Goal: Transaction & Acquisition: Purchase product/service

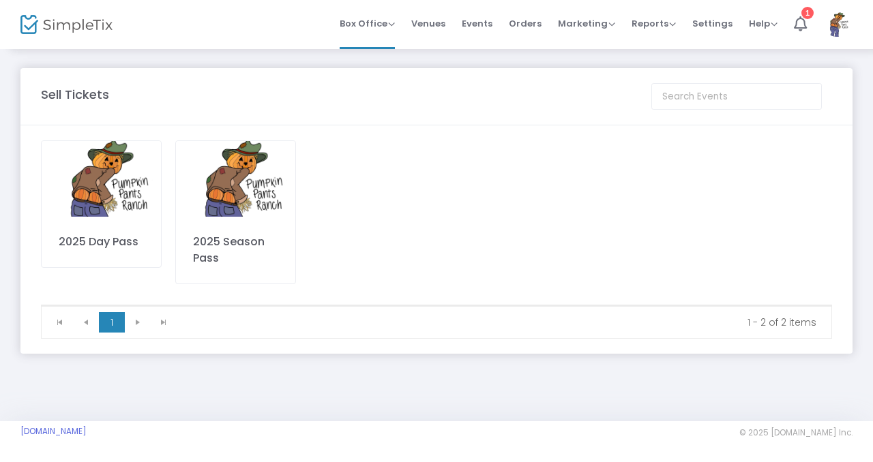
click at [239, 205] on img at bounding box center [235, 179] width 119 height 76
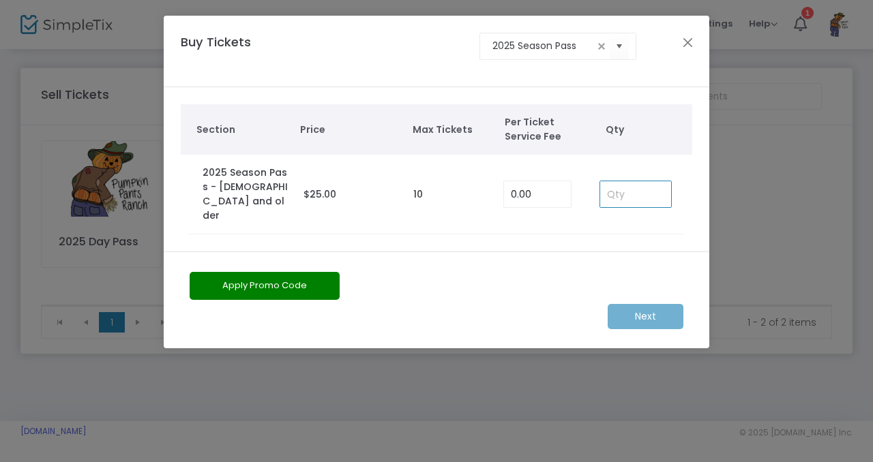
click at [635, 188] on input at bounding box center [635, 194] width 71 height 26
type input "2"
click at [320, 272] on button "Apply Promo Code" at bounding box center [265, 286] width 150 height 28
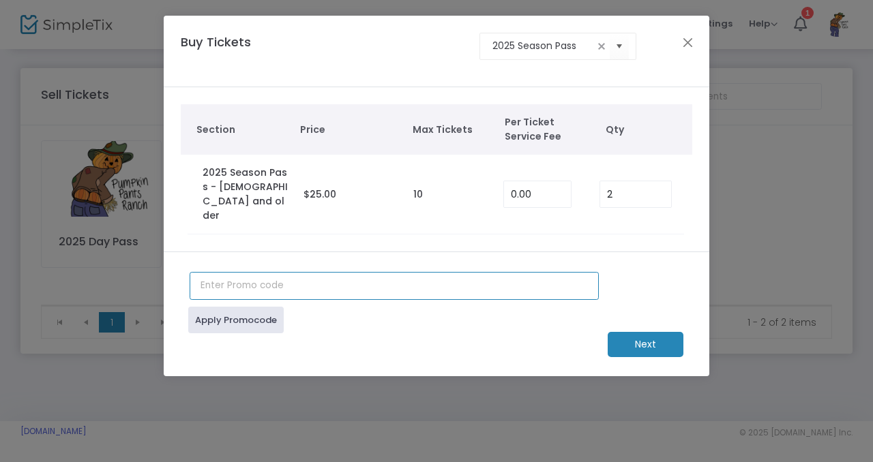
click at [254, 281] on input "text" at bounding box center [394, 286] width 409 height 28
type input "PPRDAY2025"
click at [655, 332] on m-button "Next" at bounding box center [645, 344] width 76 height 25
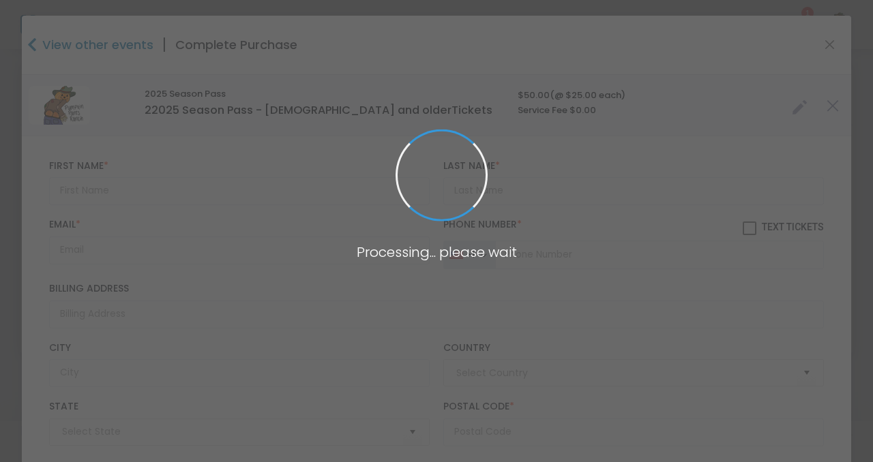
type input "[GEOGRAPHIC_DATA]"
type input "[US_STATE]"
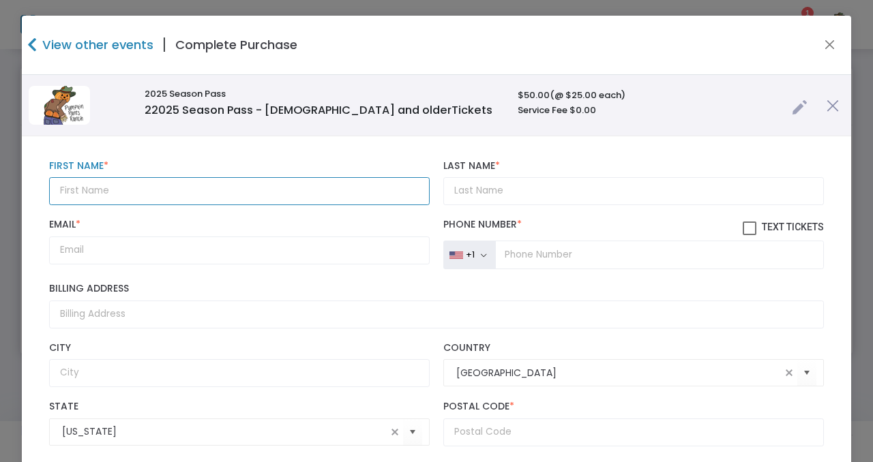
click at [190, 189] on input "text" at bounding box center [239, 191] width 380 height 28
type input "[PERSON_NAME]"
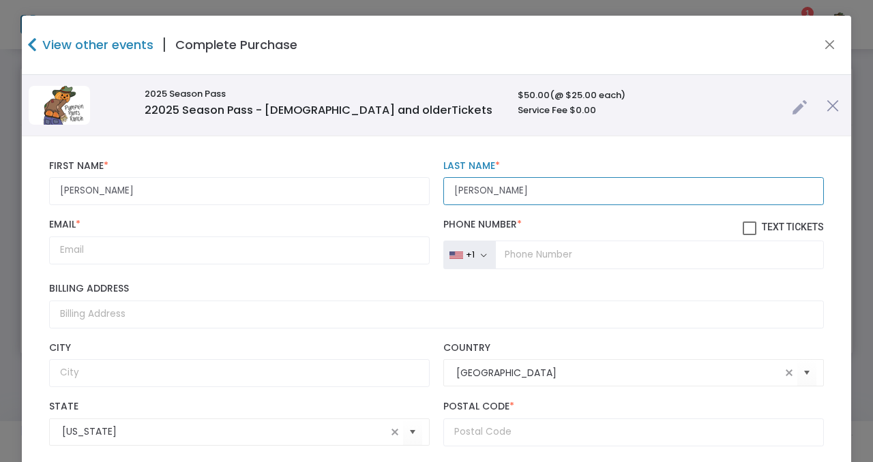
type input "[PERSON_NAME]"
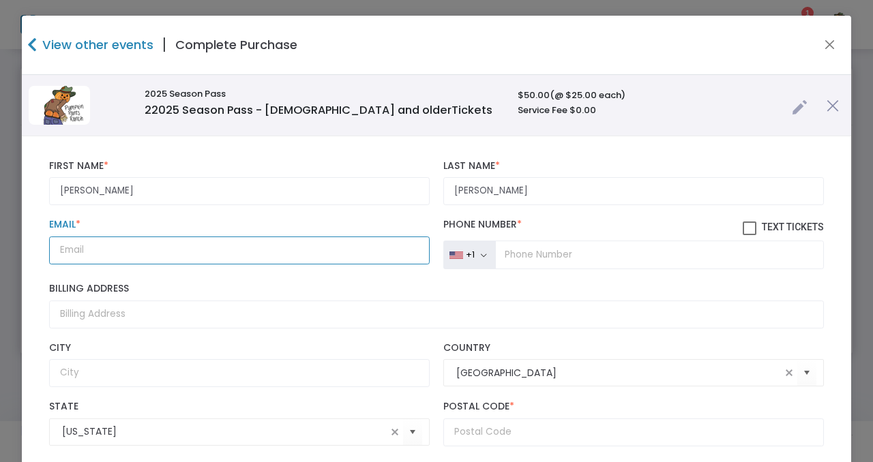
click at [87, 250] on input "Email *" at bounding box center [239, 251] width 380 height 28
type input "[EMAIL_ADDRESS][DOMAIN_NAME]"
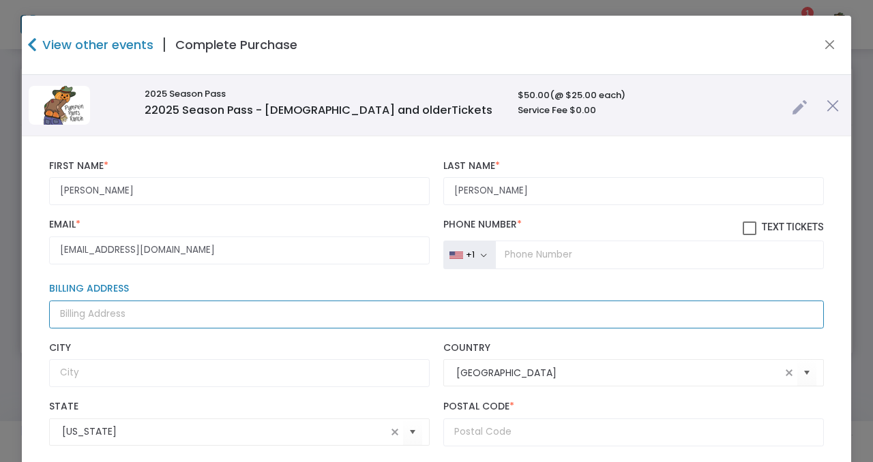
type input "[STREET_ADDRESS]"
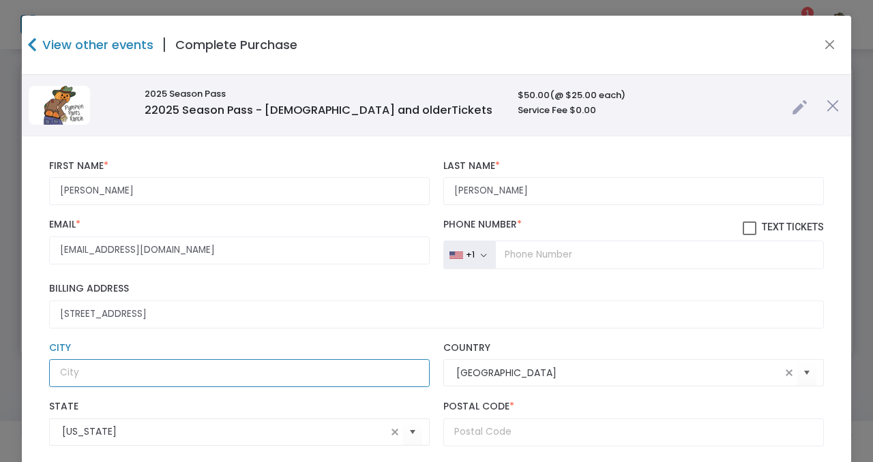
type input "[US_STATE][GEOGRAPHIC_DATA]"
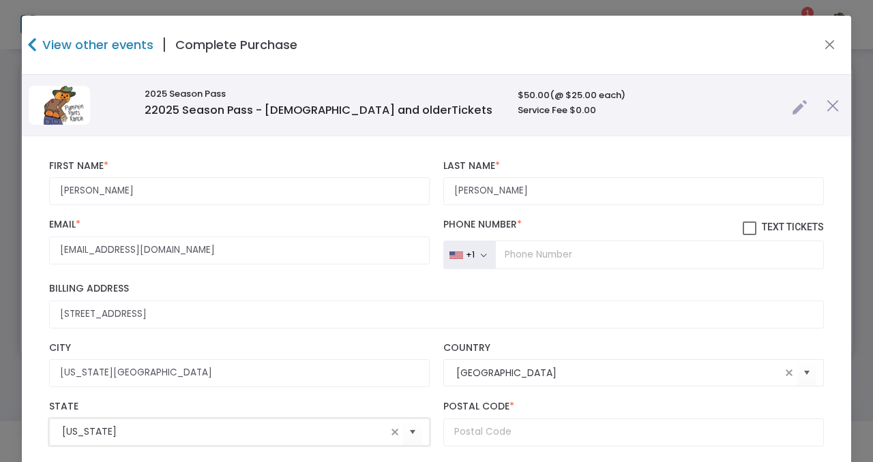
type input "KS"
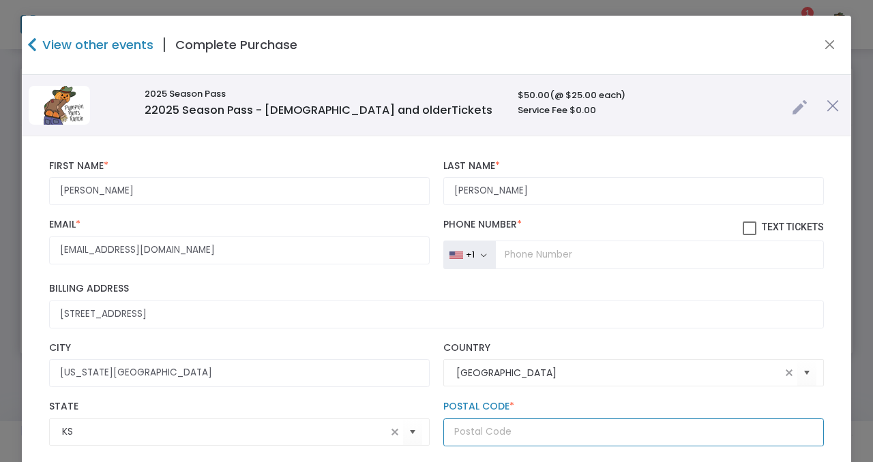
type input "67005"
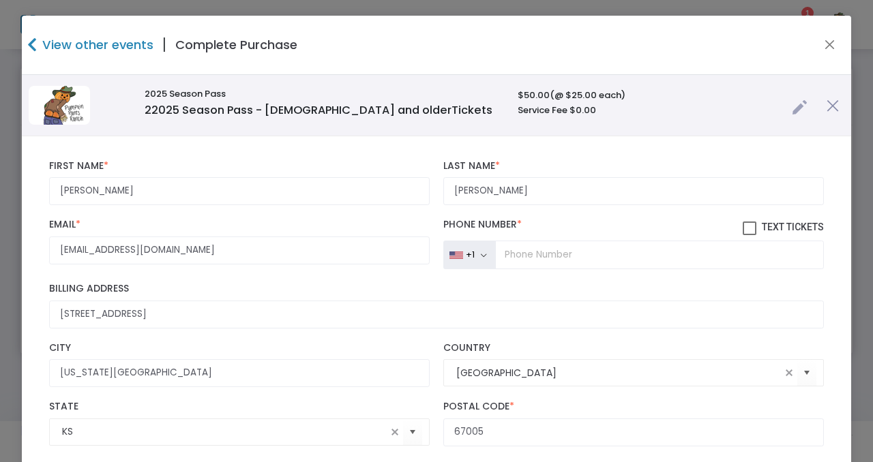
type input "[PERSON_NAME]"
type input "KS"
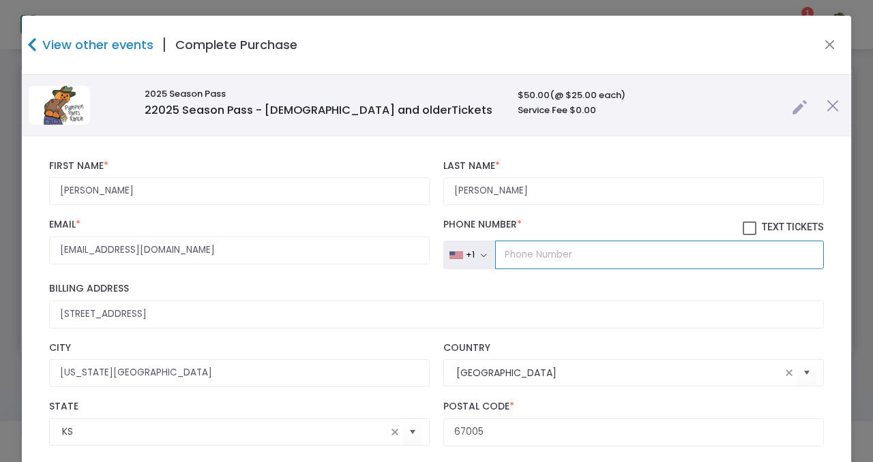
click at [547, 251] on input "tel" at bounding box center [659, 255] width 329 height 29
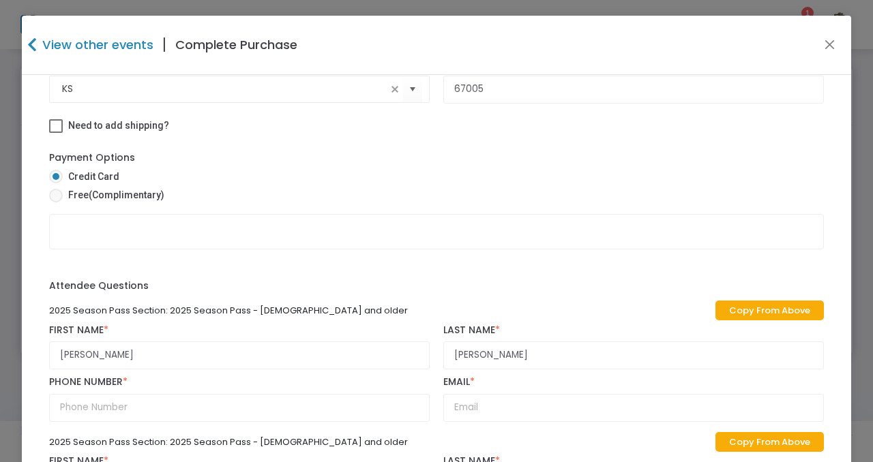
scroll to position [352, 0]
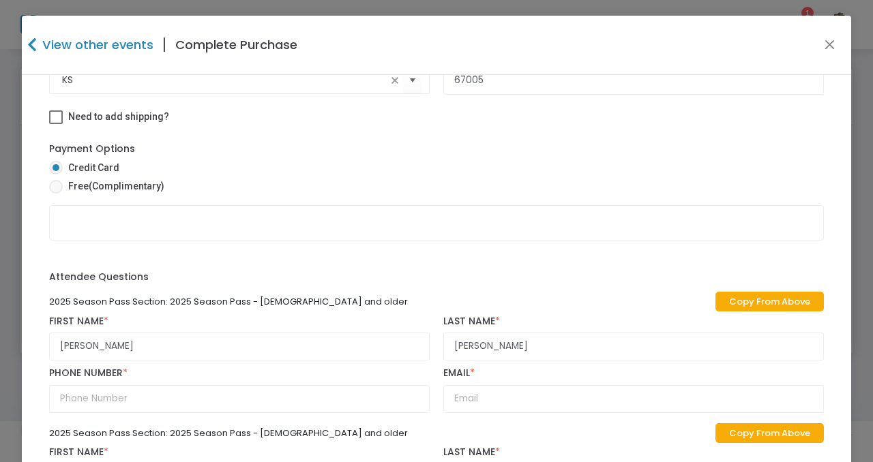
type input "[PHONE_NUMBER]"
click at [238, 345] on input "[PERSON_NAME]" at bounding box center [239, 347] width 380 height 28
type input "S"
type input "[PERSON_NAME]"
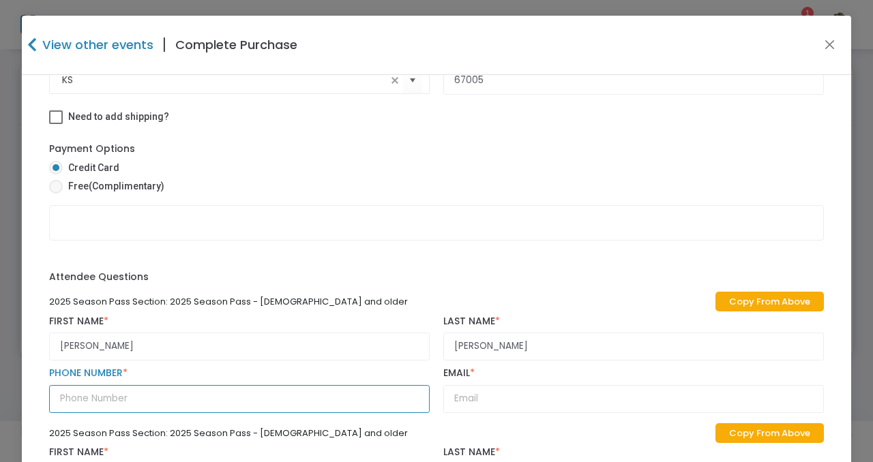
click at [202, 400] on input "text" at bounding box center [239, 399] width 380 height 28
type input "[PHONE_NUMBER]"
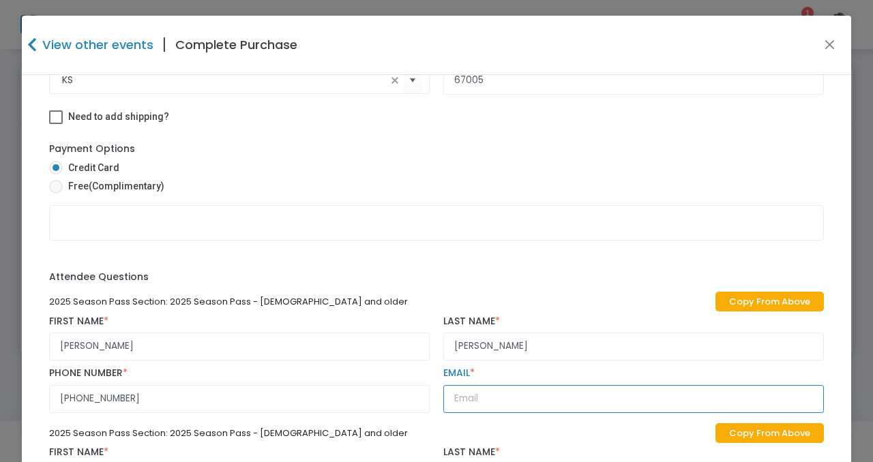
click at [507, 389] on input "text" at bounding box center [633, 399] width 380 height 28
type input "[EMAIL_ADDRESS][DOMAIN_NAME]"
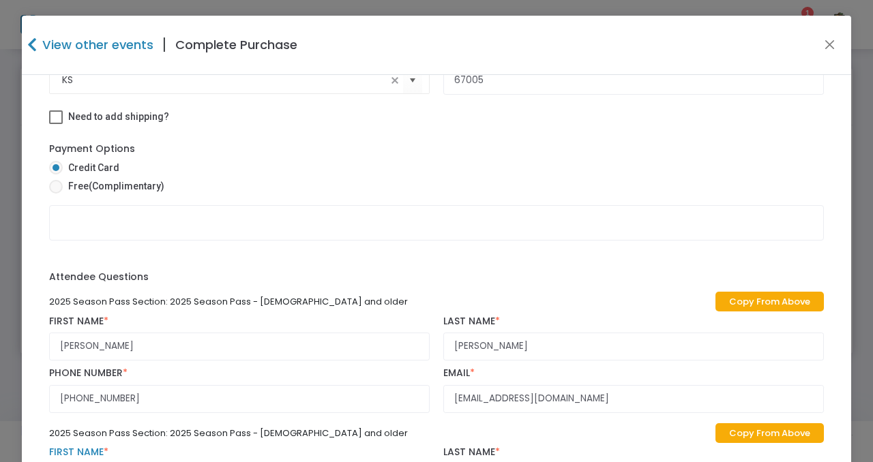
type input "[PERSON_NAME]"
type input "[PHONE_NUMBER]"
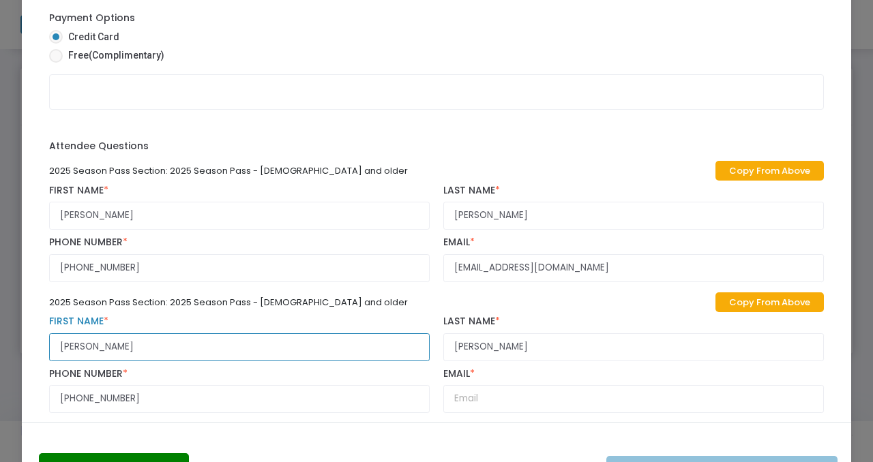
scroll to position [0, 0]
click at [243, 343] on input "[PERSON_NAME]" at bounding box center [239, 347] width 380 height 28
type input "S"
type input "[PERSON_NAME] Plus One"
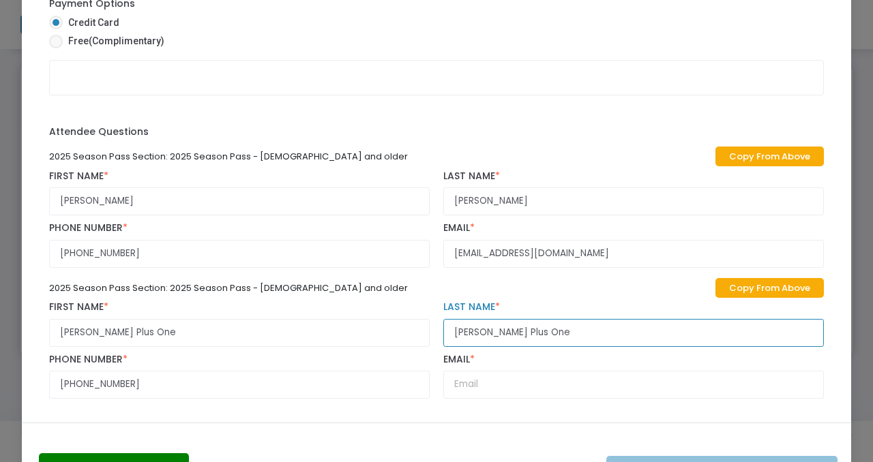
scroll to position [370, 0]
type input "[PERSON_NAME] Plus One"
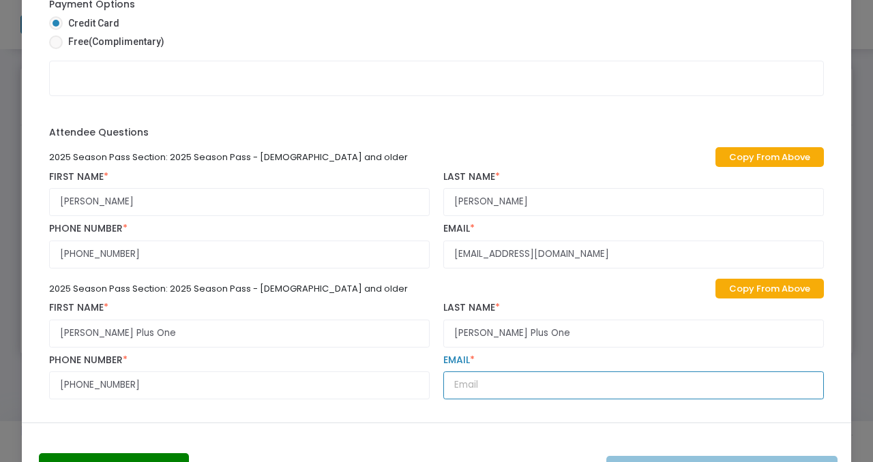
click at [463, 388] on input "text" at bounding box center [633, 386] width 380 height 28
type input "[EMAIL_ADDRESS][DOMAIN_NAME]"
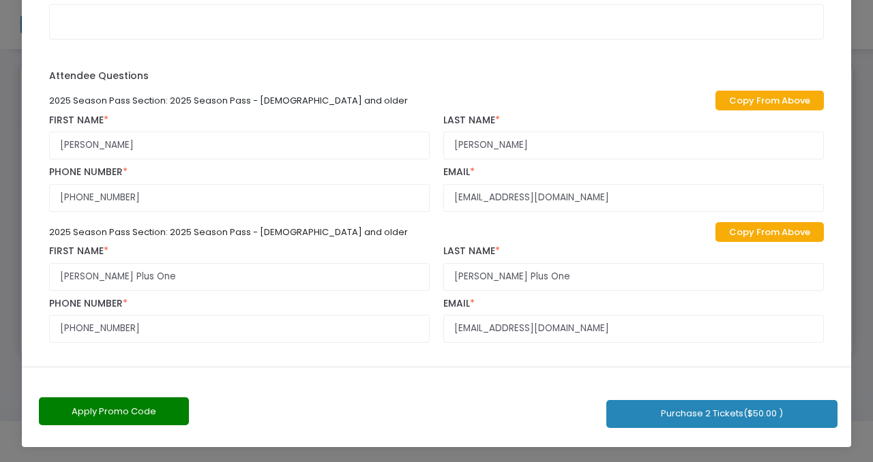
scroll to position [0, 0]
click at [168, 415] on button "Apply Promo Code" at bounding box center [114, 411] width 150 height 28
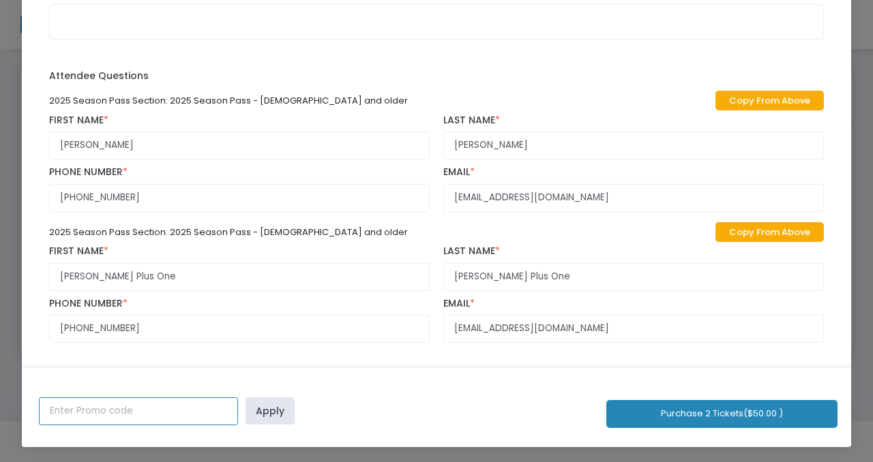
click at [157, 413] on input "text" at bounding box center [138, 411] width 199 height 28
type input "2"
type input "SEASONPASS2025"
click at [250, 415] on link "Apply" at bounding box center [269, 410] width 49 height 27
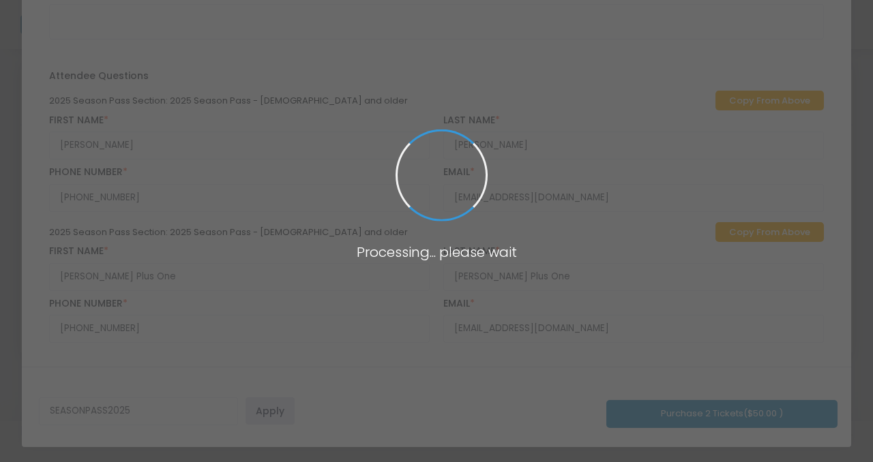
radio input "true"
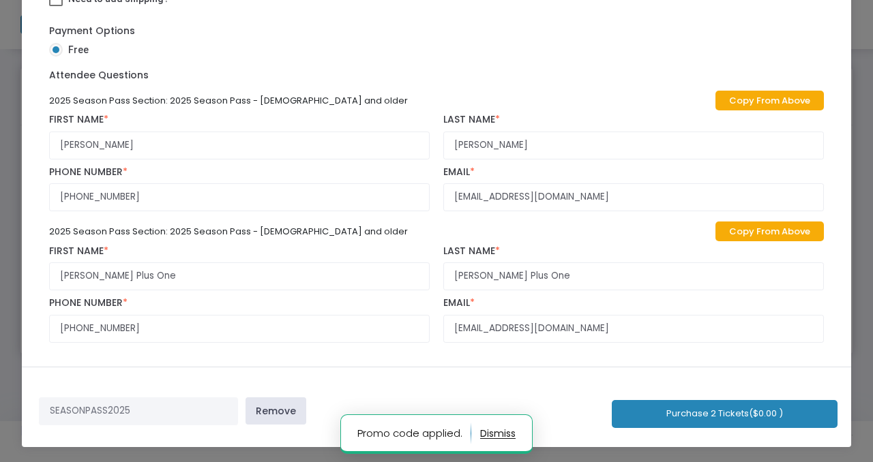
click at [659, 413] on button "Purchase 2 Tickets ($0.00 )" at bounding box center [725, 414] width 226 height 28
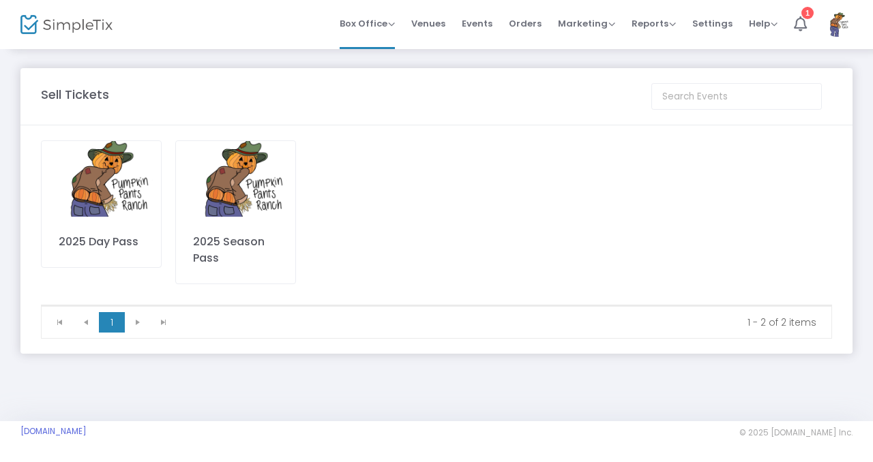
click at [241, 199] on img at bounding box center [235, 179] width 119 height 76
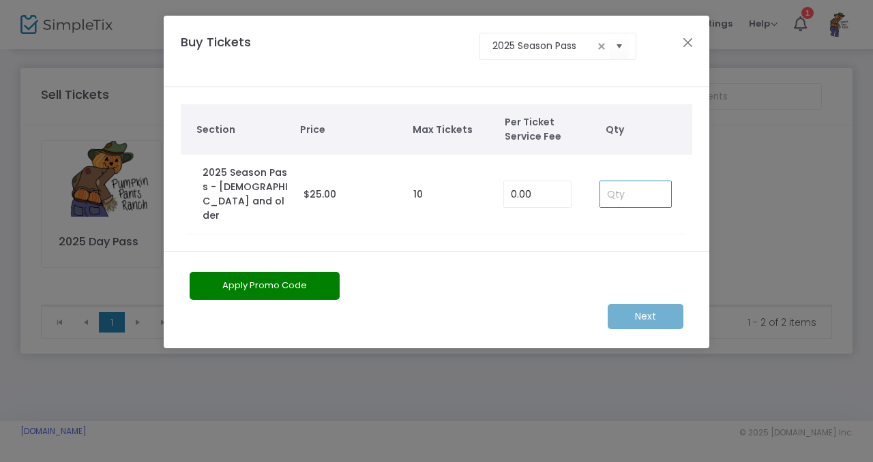
click at [611, 181] on input at bounding box center [635, 194] width 71 height 26
type input "4"
click at [303, 275] on button "Apply Promo Code" at bounding box center [265, 286] width 150 height 28
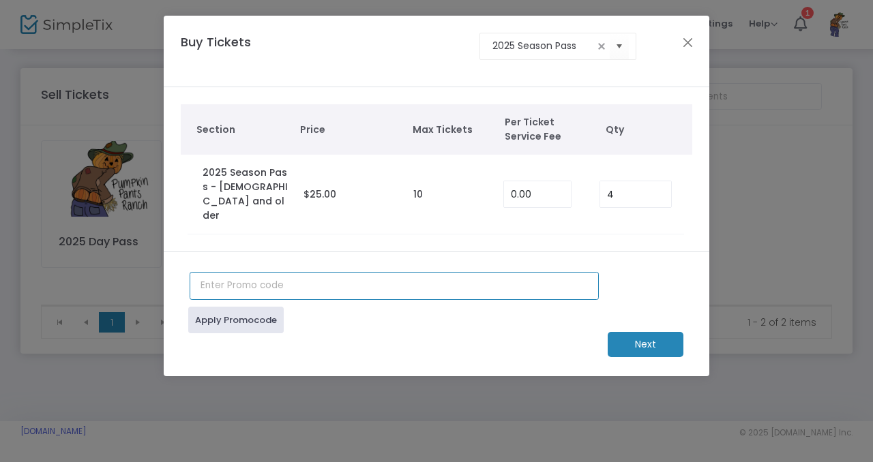
click at [270, 275] on input "text" at bounding box center [394, 286] width 409 height 28
type input "S"
type input "2025SEASONPASS"
click at [637, 332] on m-button "Next" at bounding box center [645, 344] width 76 height 25
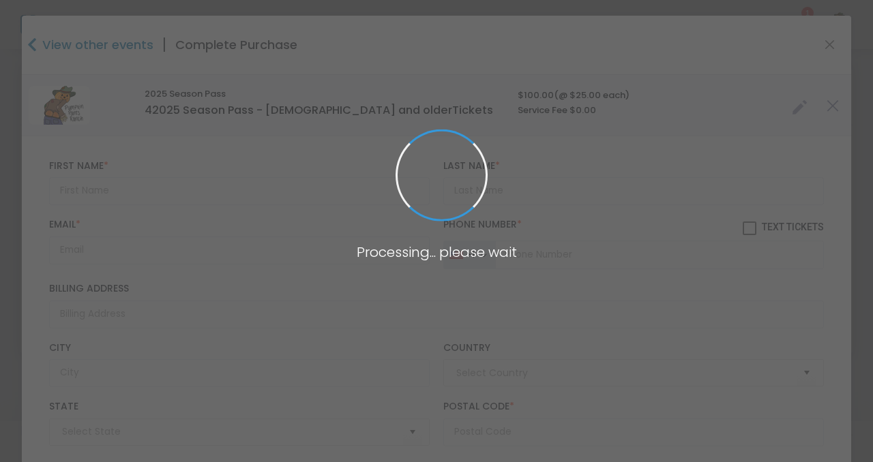
type input "[GEOGRAPHIC_DATA]"
type input "[US_STATE]"
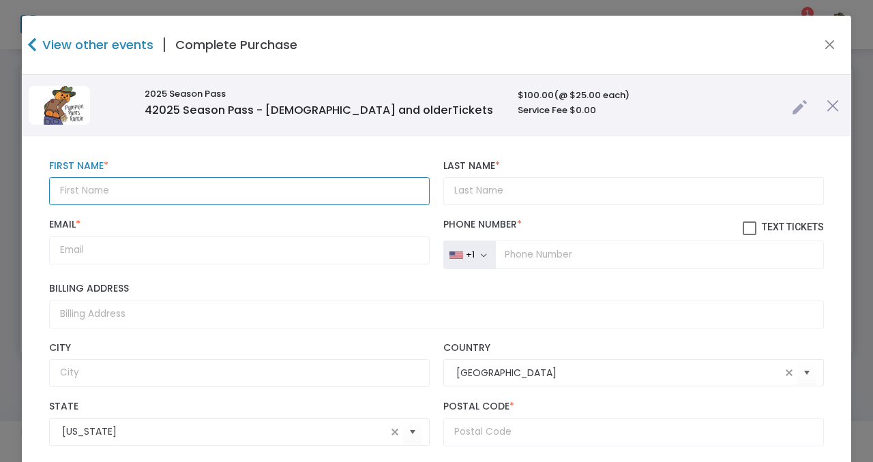
click at [194, 194] on input "text" at bounding box center [239, 191] width 380 height 28
type input "Chance"
